Goal: Information Seeking & Learning: Learn about a topic

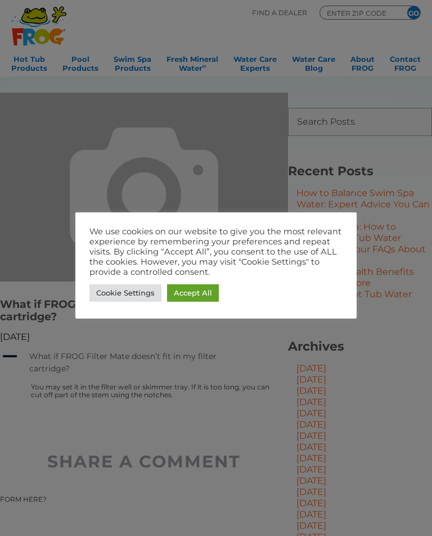
click at [191, 288] on link "Accept All" at bounding box center [193, 293] width 52 height 17
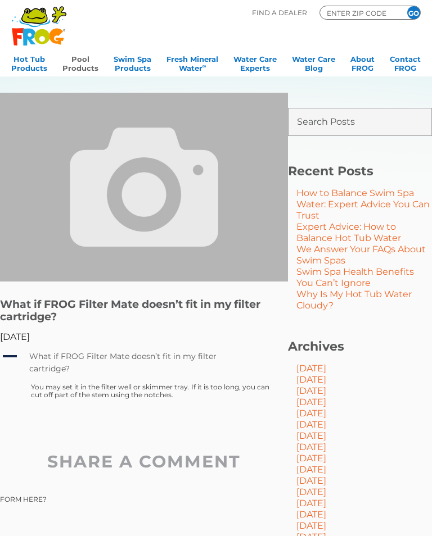
click at [76, 59] on link "Pool Products" at bounding box center [80, 62] width 36 height 22
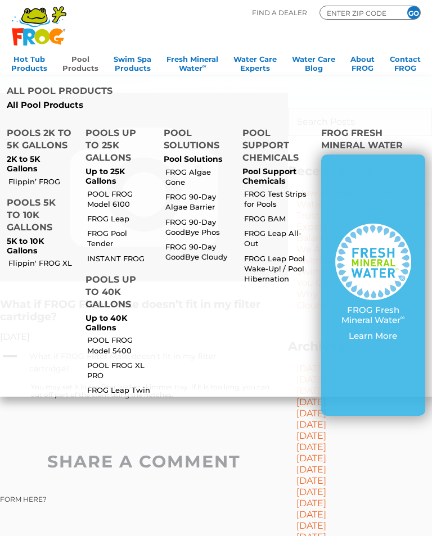
click at [112, 189] on link "POOL FROG Model 6100" at bounding box center [120, 199] width 67 height 20
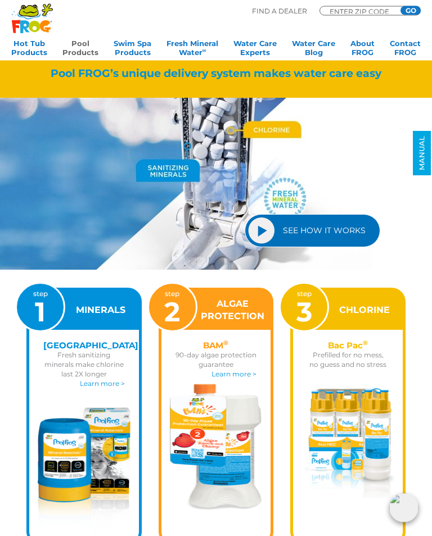
scroll to position [907, 0]
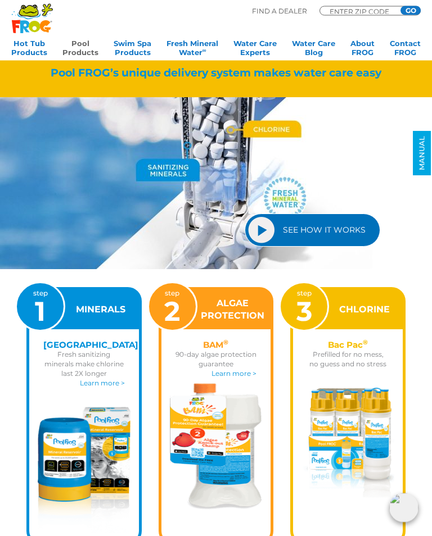
click at [95, 381] on link "Learn more >" at bounding box center [102, 384] width 45 height 8
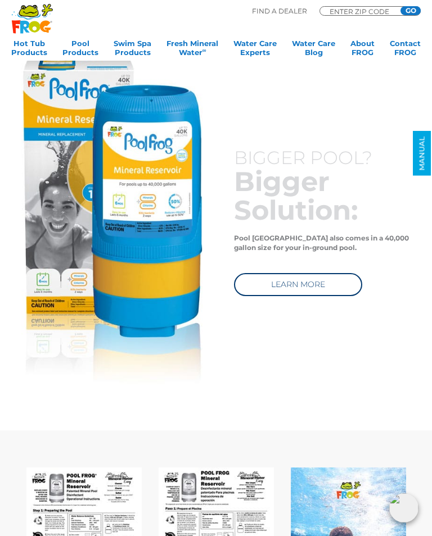
scroll to position [2781, 0]
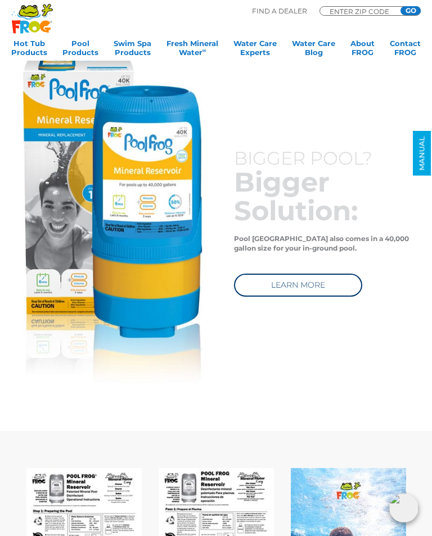
click at [322, 290] on link "LEARN MORE" at bounding box center [298, 285] width 128 height 23
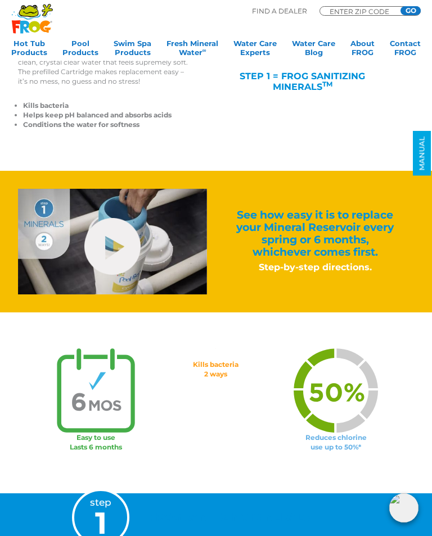
scroll to position [282, 0]
click at [344, 265] on h3 "Step-by-step directions." at bounding box center [315, 268] width 162 height 12
click at [328, 225] on h2 "See how easy it is to replace your Mineral Reservoir every spring or 6 months, …" at bounding box center [315, 234] width 162 height 49
click at [110, 240] on link "hide-me" at bounding box center [112, 247] width 56 height 57
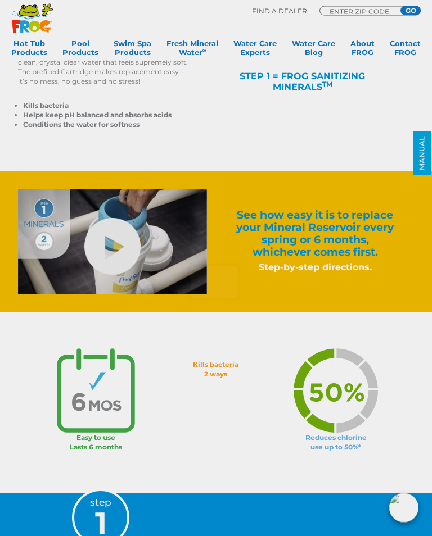
scroll to position [283, 0]
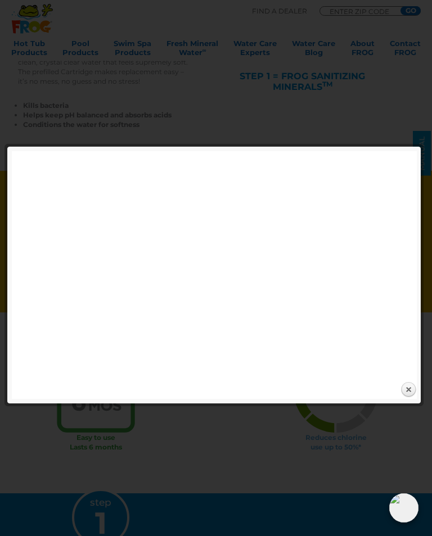
click at [404, 385] on link "Close" at bounding box center [408, 390] width 17 height 17
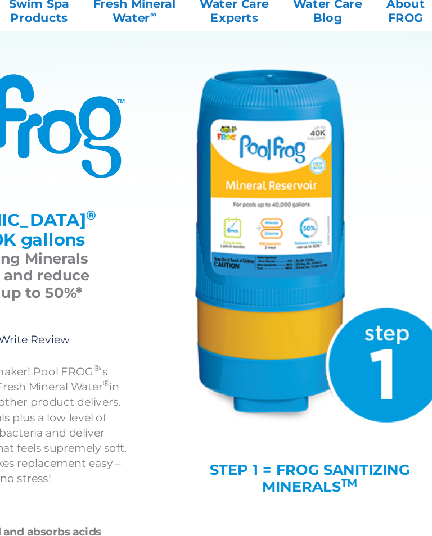
scroll to position [0, 0]
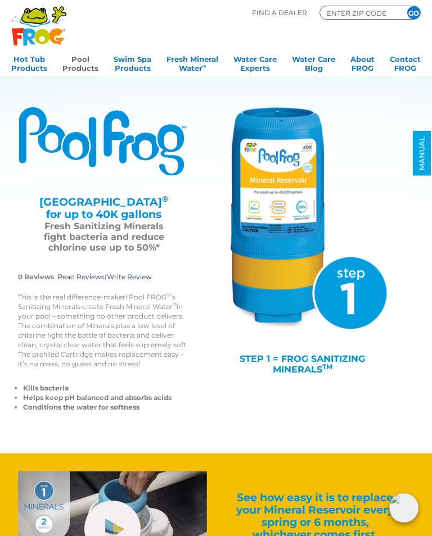
click at [78, 64] on link "Pool Products" at bounding box center [80, 62] width 36 height 22
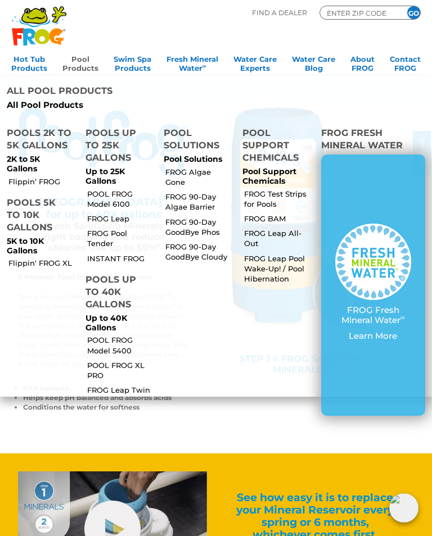
click at [114, 335] on link "POOL FROG Model 5400" at bounding box center [120, 345] width 67 height 20
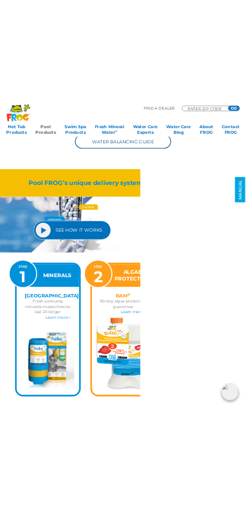
scroll to position [2433, 0]
